Goal: Book appointment/travel/reservation

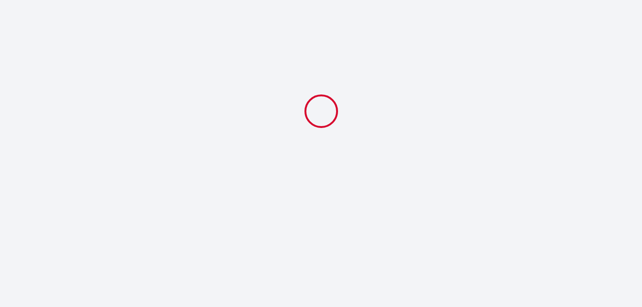
select select
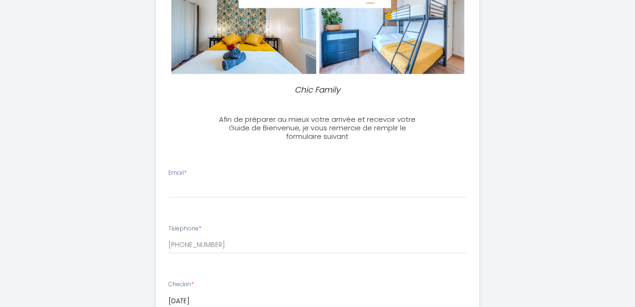
scroll to position [227, 0]
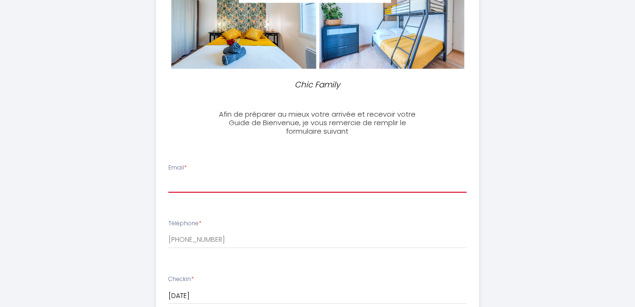
click at [190, 184] on input "Email *" at bounding box center [317, 184] width 298 height 17
type input "[PERSON_NAME][EMAIL_ADDRESS][DOMAIN_NAME]"
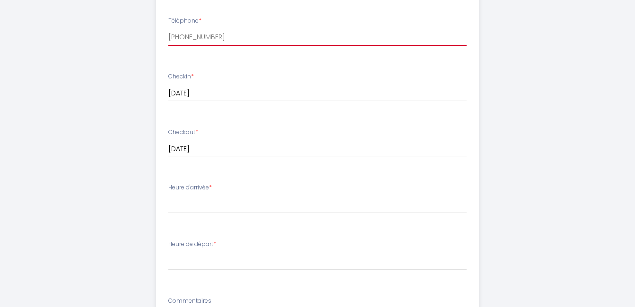
scroll to position [432, 0]
type input "[PHONE_NUMBER]"
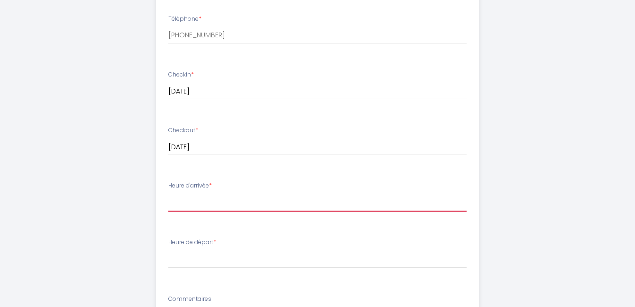
click at [186, 201] on select "15:00 15:30 16:00 16:30 17:00 17:30 18:00 18:30 19:00 19:30 20:00 20:30 21:00" at bounding box center [317, 203] width 298 height 18
